Goal: Book appointment/travel/reservation

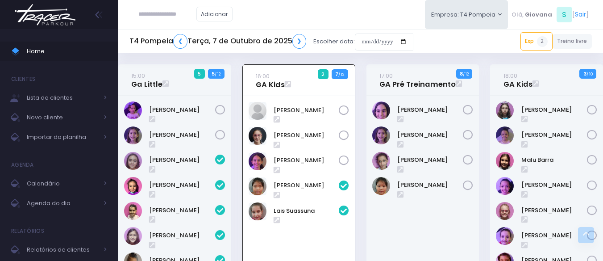
scroll to position [330, 0]
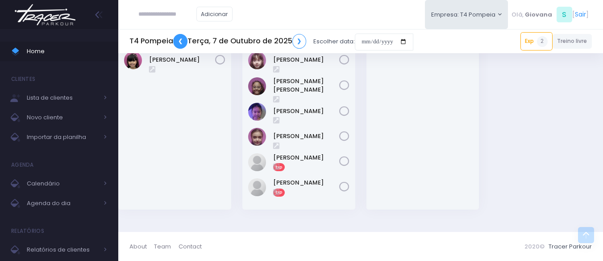
click at [185, 42] on link "❮" at bounding box center [180, 41] width 14 height 15
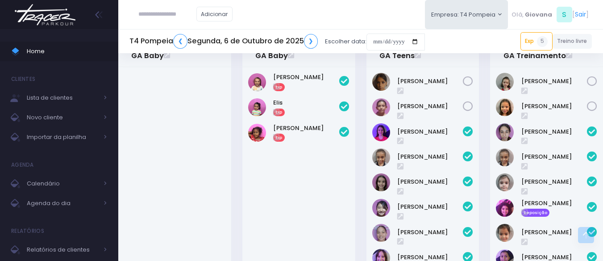
scroll to position [380, 0]
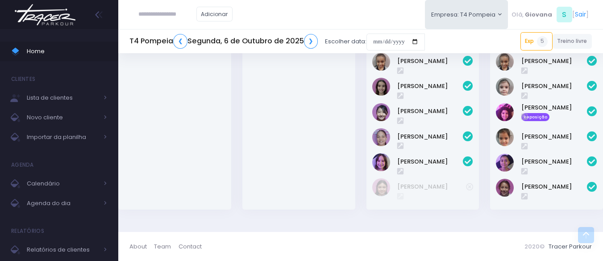
click at [460, 35] on div "T4 Pompeia ❮ Segunda, 6 de Outubro de 2025 ❯ Escolher data: Exp 5 15:00 Sophie …" at bounding box center [360, 41] width 485 height 21
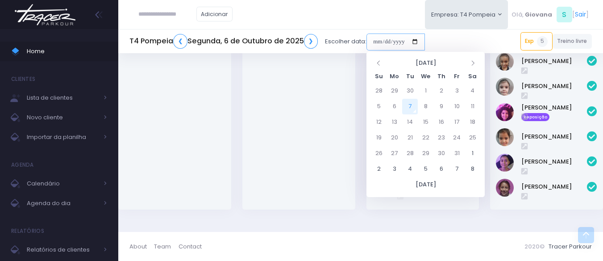
click at [394, 36] on input "date" at bounding box center [396, 42] width 59 height 17
click at [426, 103] on td "8" at bounding box center [426, 107] width 16 height 16
type input "**********"
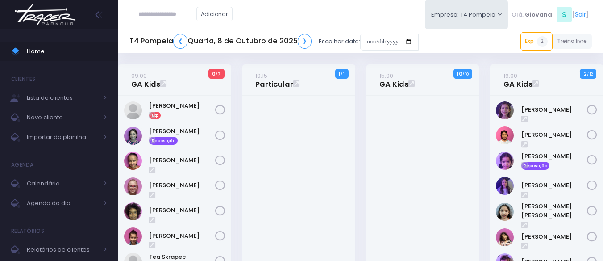
click at [480, 170] on div "15:00 GA Kids 10 / 10" at bounding box center [423, 217] width 124 height 306
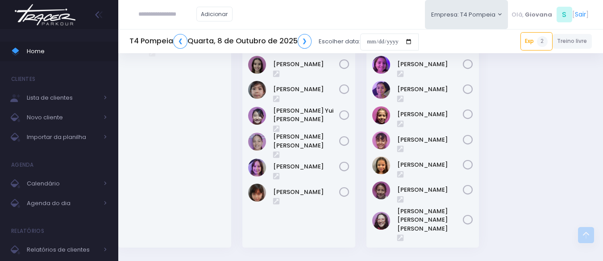
scroll to position [453, 0]
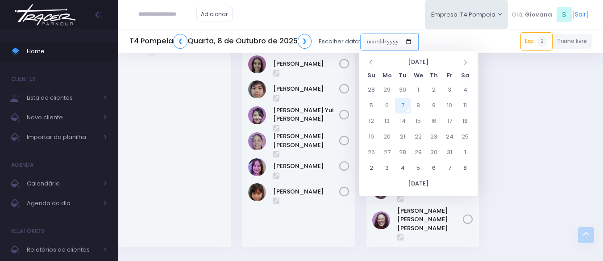
click at [402, 45] on input "date" at bounding box center [389, 42] width 59 height 17
click at [469, 106] on td "11" at bounding box center [466, 106] width 16 height 16
type input "**********"
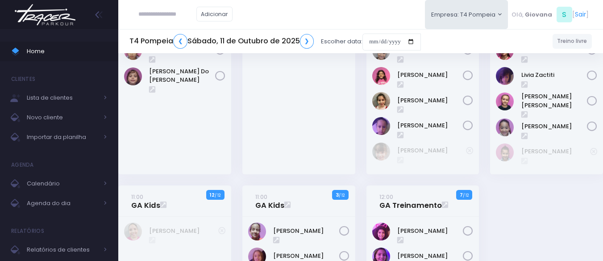
scroll to position [109, 0]
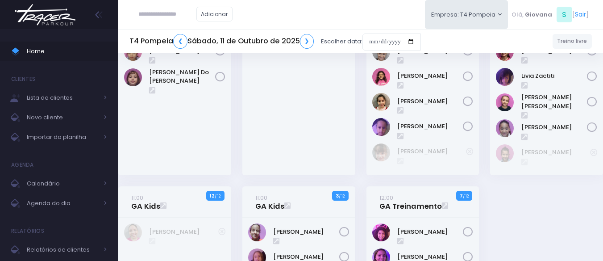
click at [364, 109] on div "10:00 GA Kids 6 / 12" at bounding box center [423, 70] width 124 height 231
